Goal: Find specific page/section

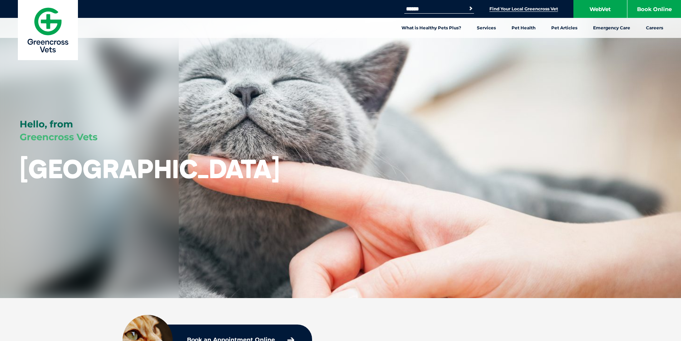
click at [530, 10] on link "Find Your Local Greencross Vet" at bounding box center [523, 9] width 69 height 6
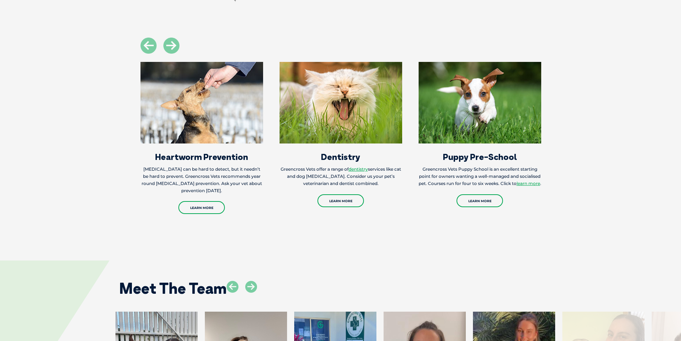
scroll to position [858, 0]
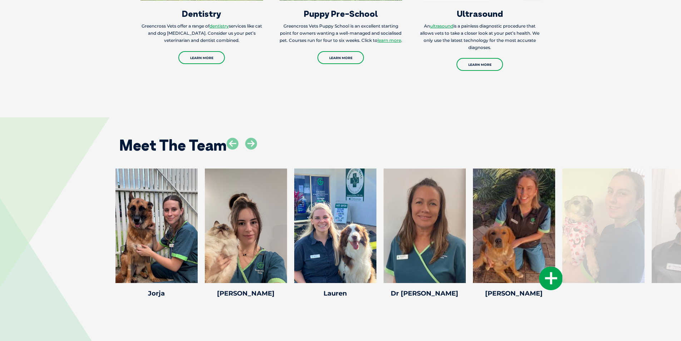
click at [525, 236] on div at bounding box center [514, 225] width 82 height 114
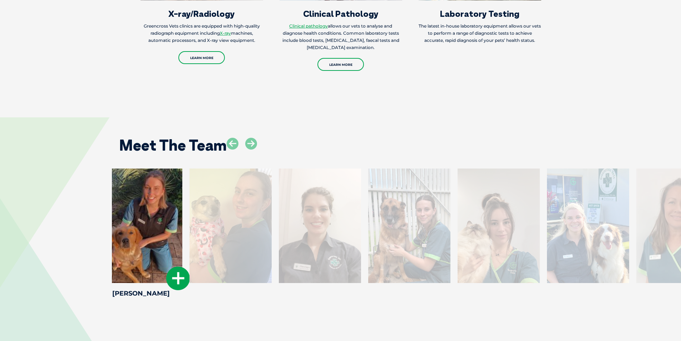
drag, startPoint x: 504, startPoint y: 261, endPoint x: 124, endPoint y: 227, distance: 381.3
click at [124, 227] on div at bounding box center [141, 225] width 82 height 114
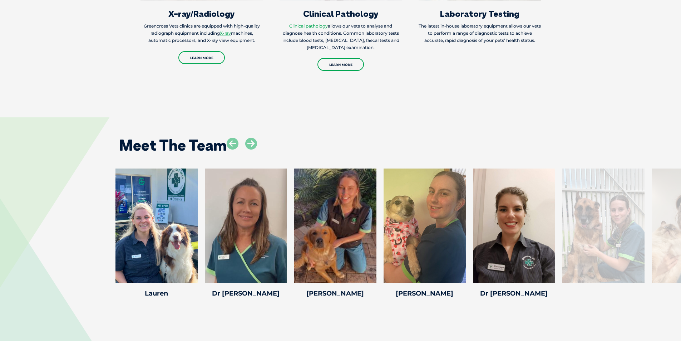
drag, startPoint x: 613, startPoint y: 225, endPoint x: 0, endPoint y: 219, distance: 613.1
click at [0, 219] on div "Lauren Lauren Lauren is a Bachelor’s Degree 2015 graduate, majoring in Wildlife…" at bounding box center [340, 233] width 681 height 131
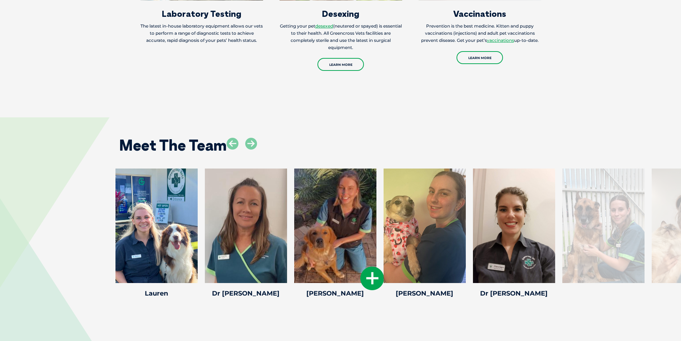
drag, startPoint x: 659, startPoint y: 227, endPoint x: 318, endPoint y: 257, distance: 341.8
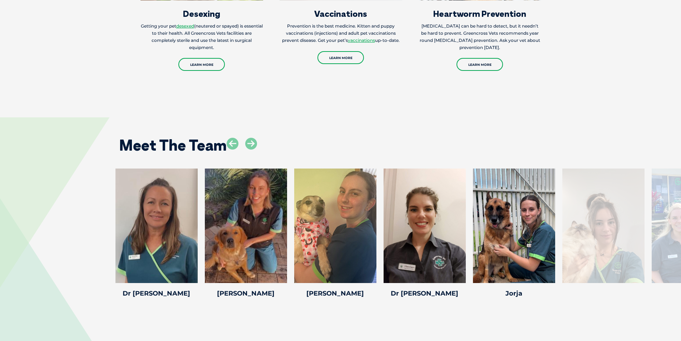
drag, startPoint x: 416, startPoint y: 234, endPoint x: 0, endPoint y: 175, distance: 420.5
click at [0, 175] on div "Lauren Lauren Lauren is a Bachelor’s Degree 2015 graduate, majoring in Wildlife…" at bounding box center [340, 233] width 681 height 131
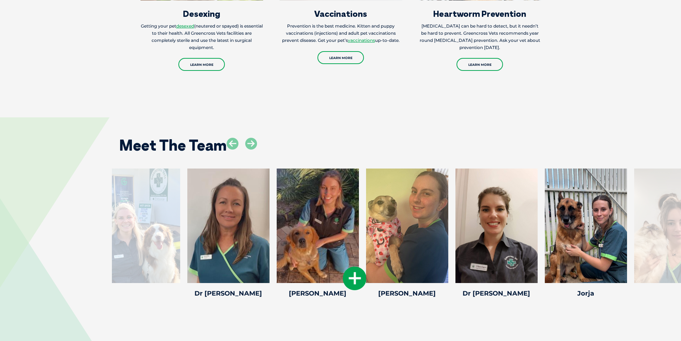
drag, startPoint x: 219, startPoint y: 182, endPoint x: 316, endPoint y: 182, distance: 97.2
click at [316, 182] on div at bounding box center [318, 225] width 82 height 114
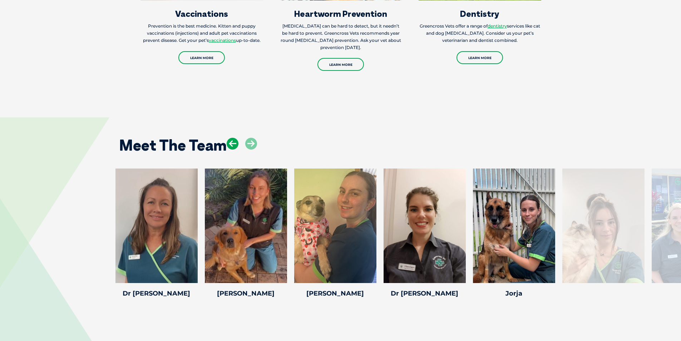
click at [235, 141] on icon at bounding box center [233, 144] width 12 height 12
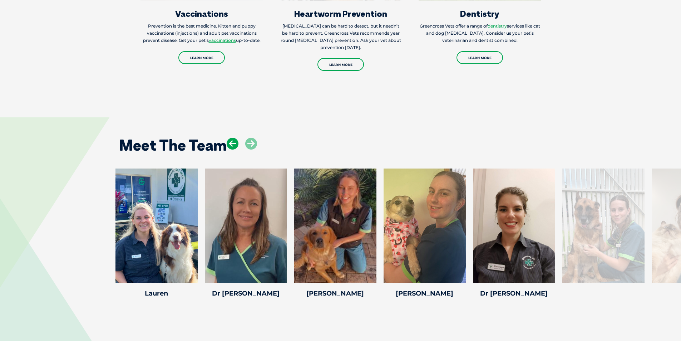
click at [235, 141] on icon at bounding box center [233, 144] width 12 height 12
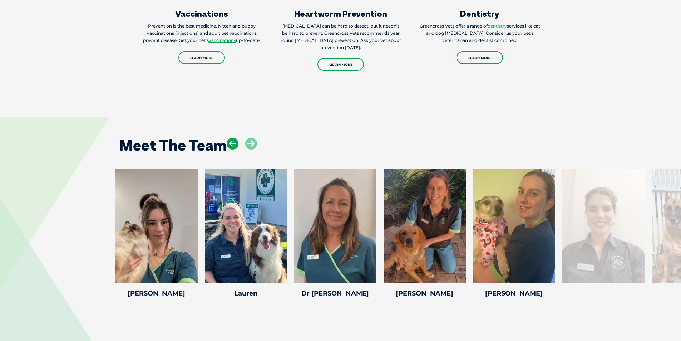
click at [235, 141] on icon at bounding box center [233, 144] width 12 height 12
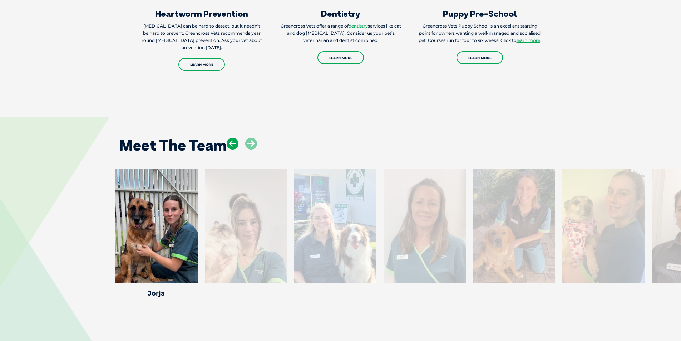
click at [235, 141] on icon at bounding box center [233, 144] width 12 height 12
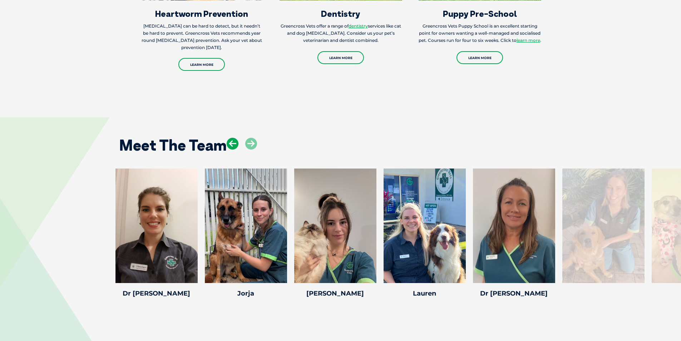
click at [235, 141] on icon at bounding box center [233, 144] width 12 height 12
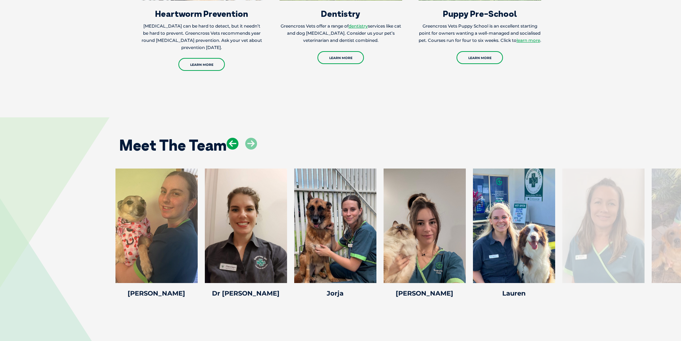
click at [235, 141] on icon at bounding box center [233, 144] width 12 height 12
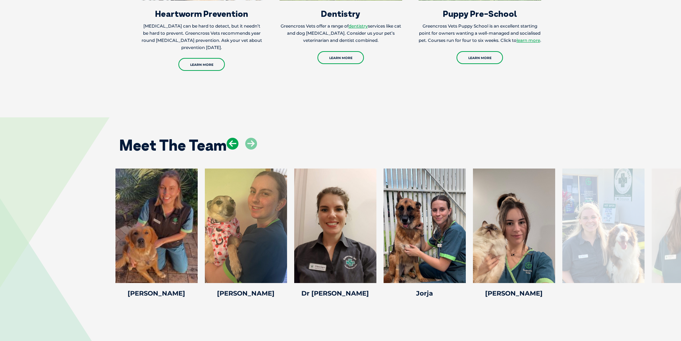
click at [235, 141] on icon at bounding box center [233, 144] width 12 height 12
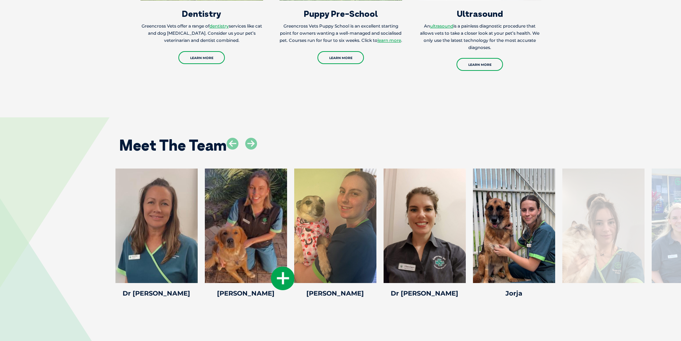
click at [289, 218] on div "Annie Annie Head Veterinary Nurse Annie is Head Nurse at Greencross Palm beach,…" at bounding box center [245, 233] width 89 height 131
click at [234, 143] on icon at bounding box center [233, 144] width 12 height 12
